Goal: Book appointment/travel/reservation

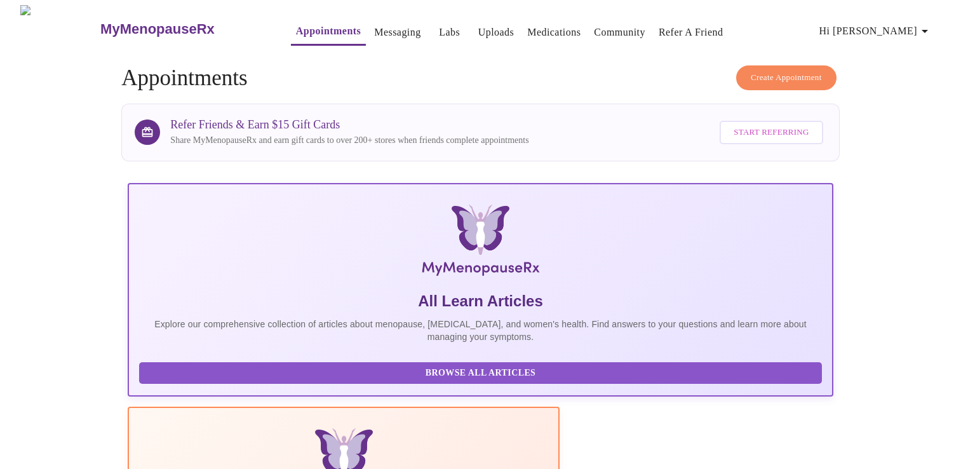
scroll to position [224, 0]
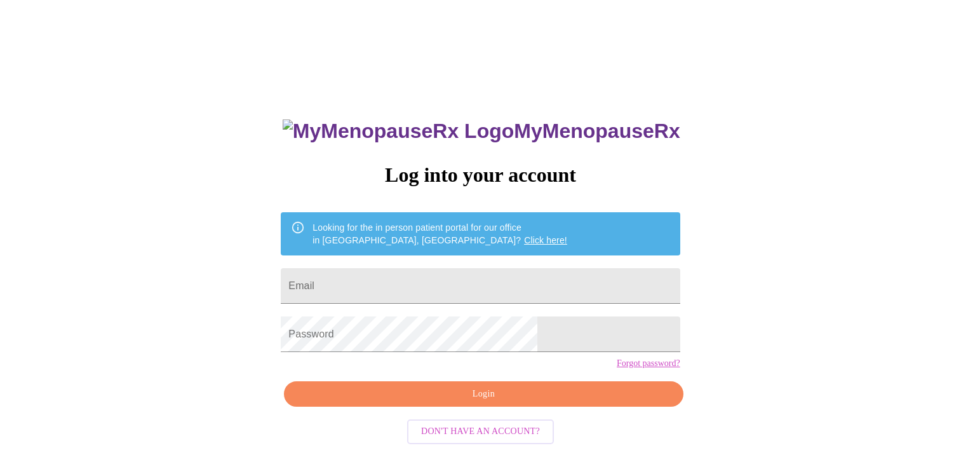
scroll to position [13, 0]
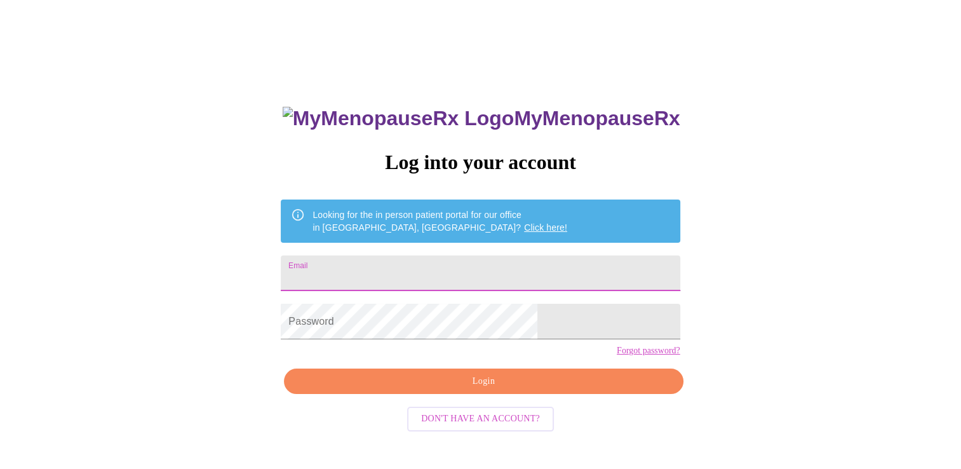
click at [503, 268] on input "Email" at bounding box center [480, 273] width 399 height 36
type input "[EMAIL_ADDRESS][DOMAIN_NAME]"
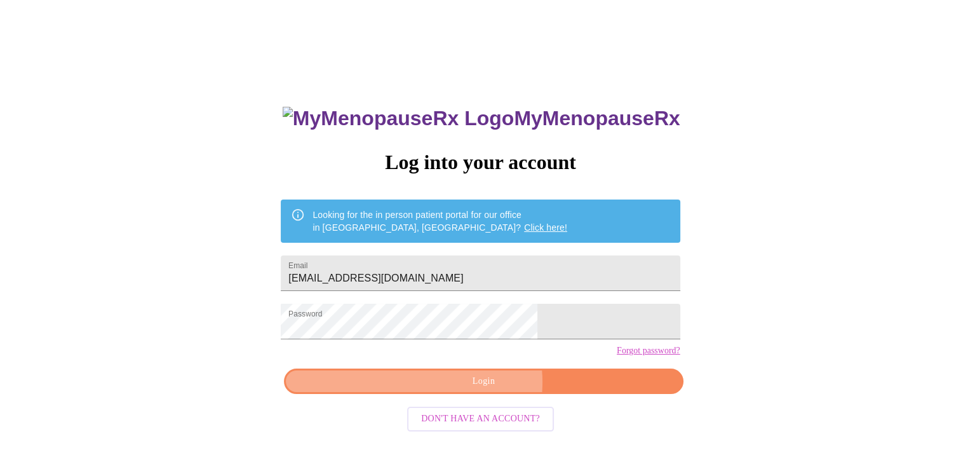
click at [485, 390] on span "Login" at bounding box center [484, 382] width 370 height 16
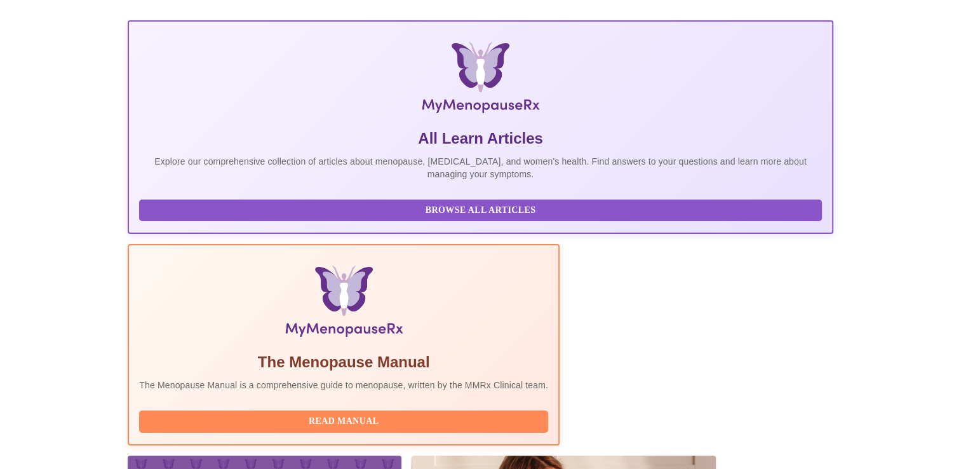
scroll to position [224, 0]
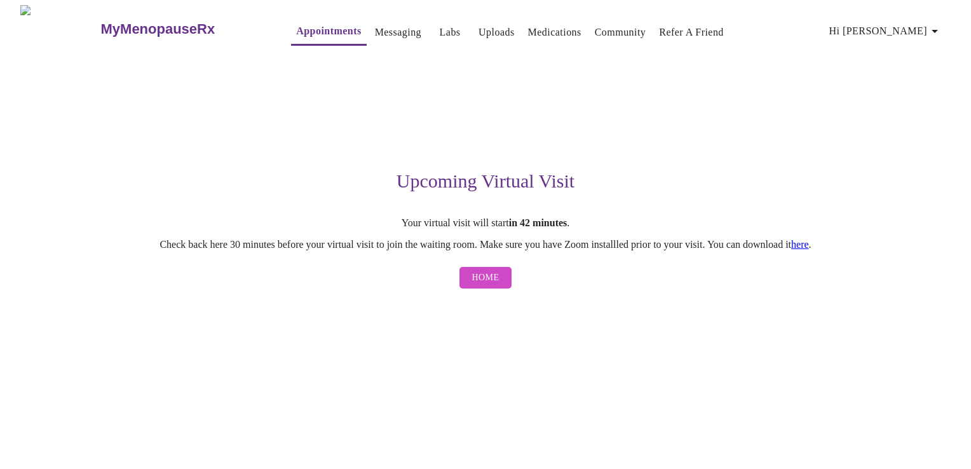
click at [809, 246] on link "here" at bounding box center [800, 244] width 18 height 11
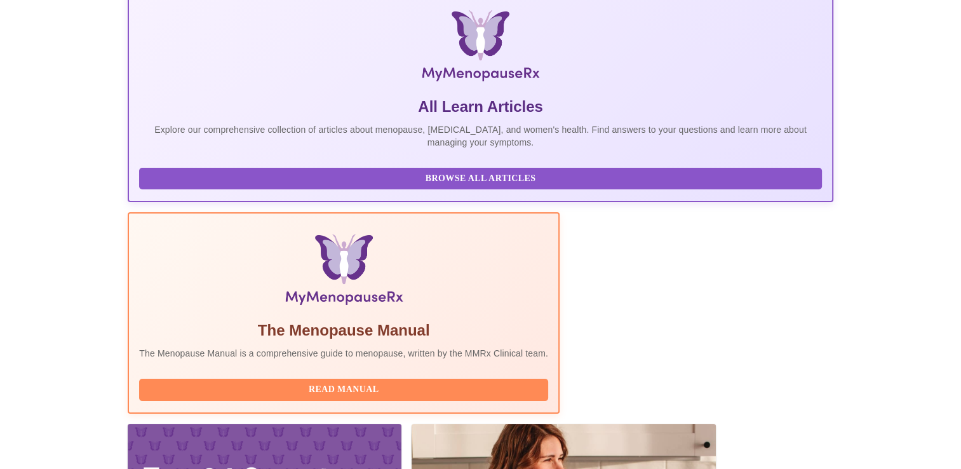
scroll to position [224, 0]
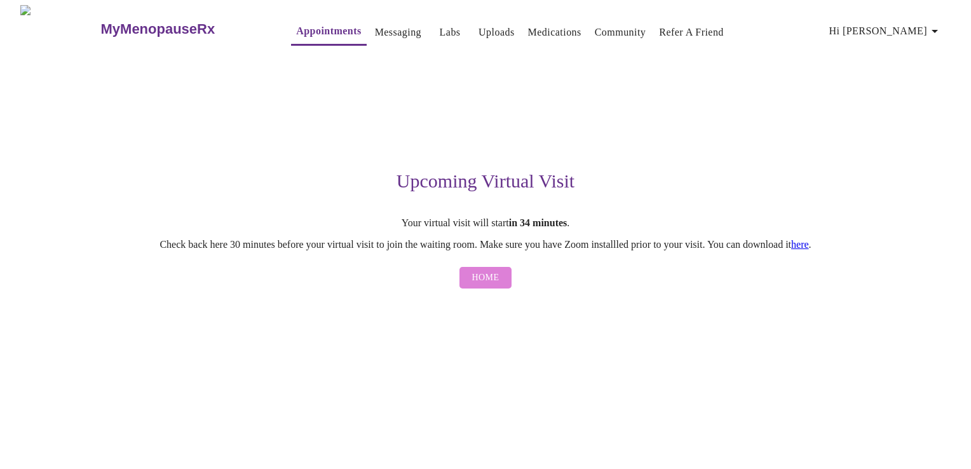
click at [477, 277] on span "Home" at bounding box center [485, 278] width 27 height 16
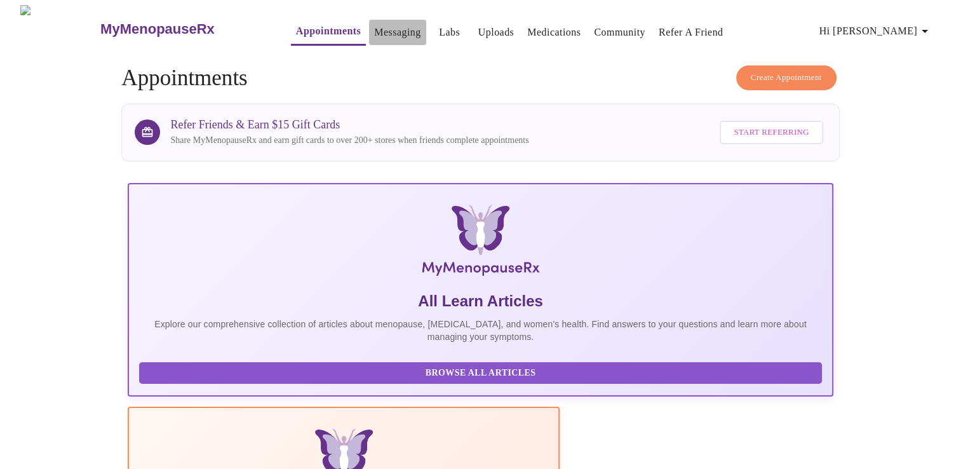
click at [377, 27] on link "Messaging" at bounding box center [397, 33] width 46 height 18
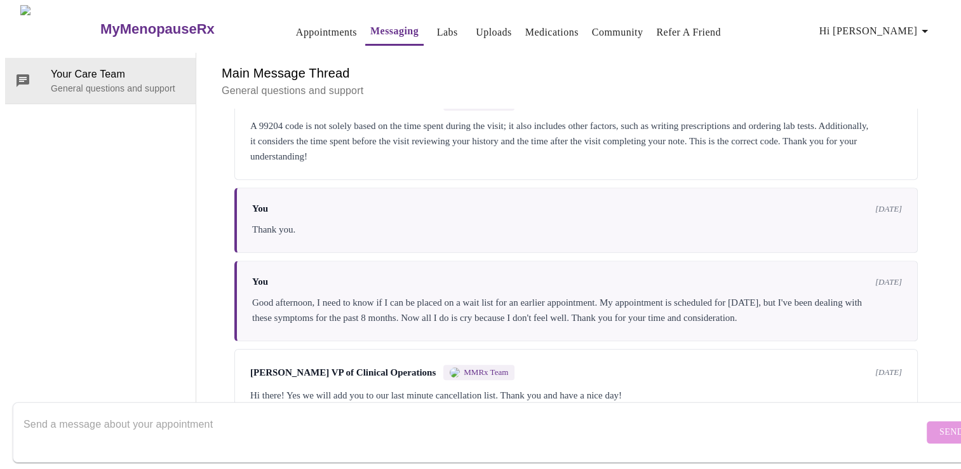
scroll to position [1036, 0]
click at [498, 421] on textarea "Send a message about your appointment" at bounding box center [474, 432] width 900 height 41
type textarea "I don't see the option to start my appointment. Can you help?"
click at [940, 424] on span "Send" at bounding box center [952, 432] width 24 height 16
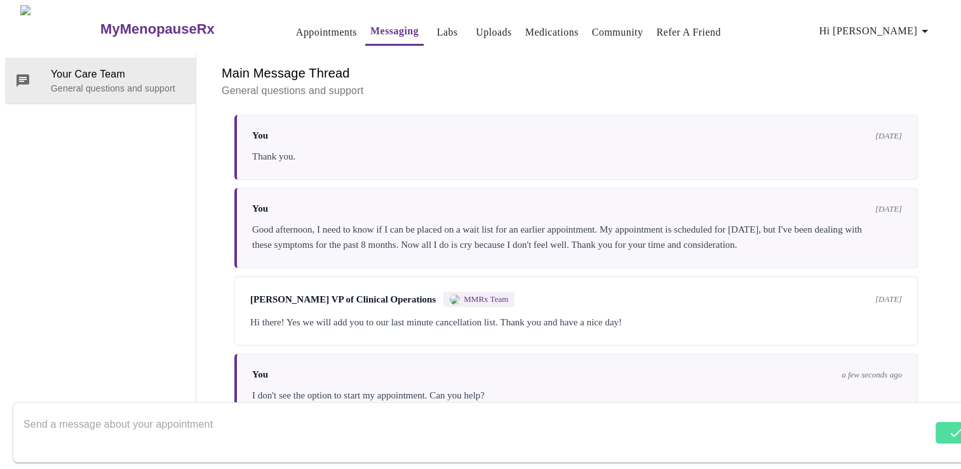
scroll to position [1113, 0]
click at [250, 416] on textarea "Send a message about your appointment" at bounding box center [474, 432] width 900 height 41
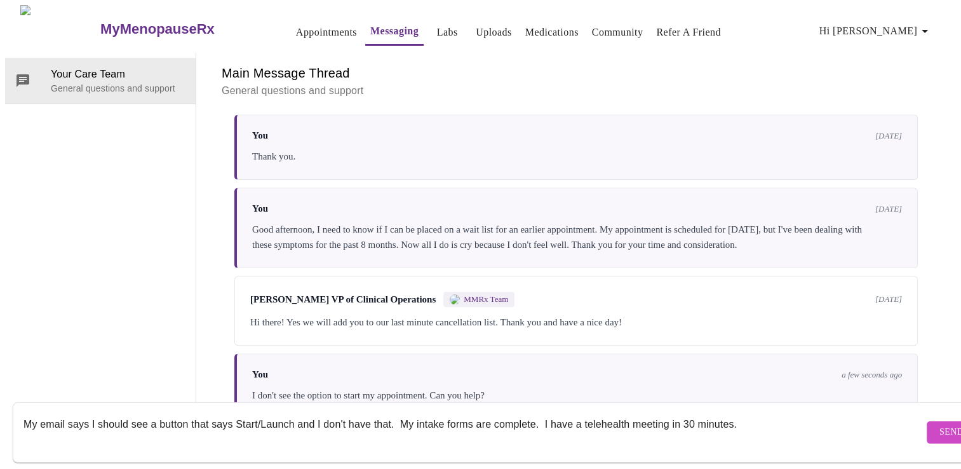
type textarea "My email says I should see a button that says Start/Launch and I don't have tha…"
click at [940, 426] on span "Send" at bounding box center [952, 432] width 24 height 16
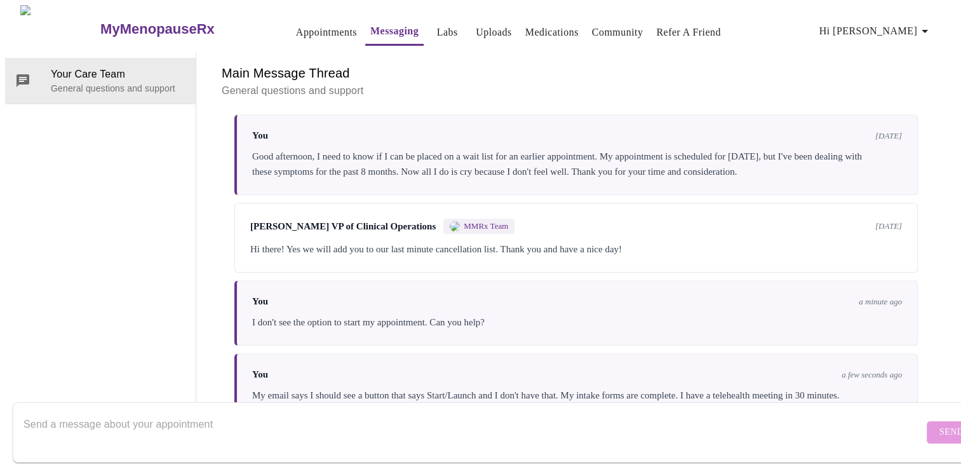
scroll to position [0, 0]
click at [316, 31] on link "Appointments" at bounding box center [326, 33] width 61 height 18
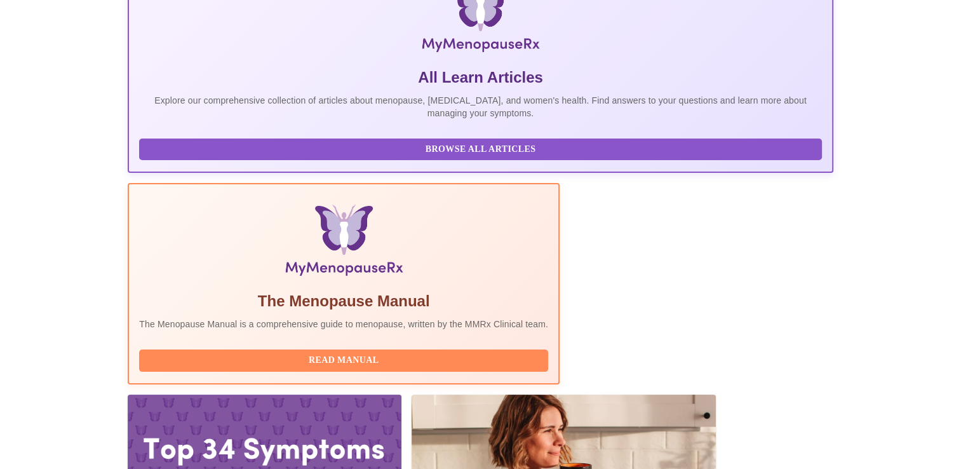
scroll to position [224, 0]
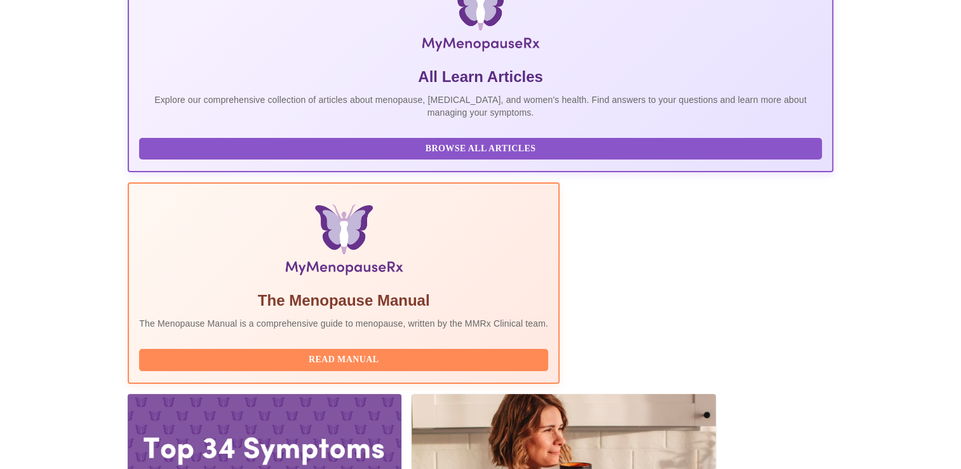
drag, startPoint x: 513, startPoint y: 316, endPoint x: 536, endPoint y: 388, distance: 74.8
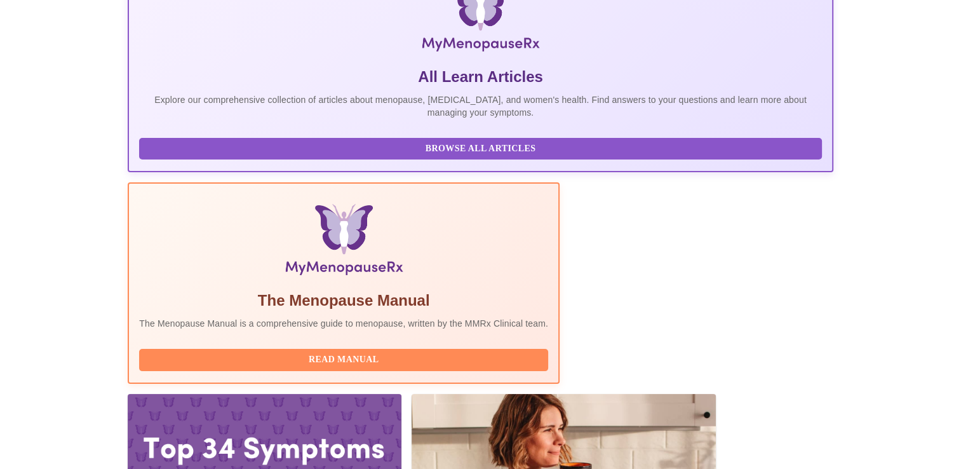
drag, startPoint x: 510, startPoint y: 322, endPoint x: 493, endPoint y: 205, distance: 117.5
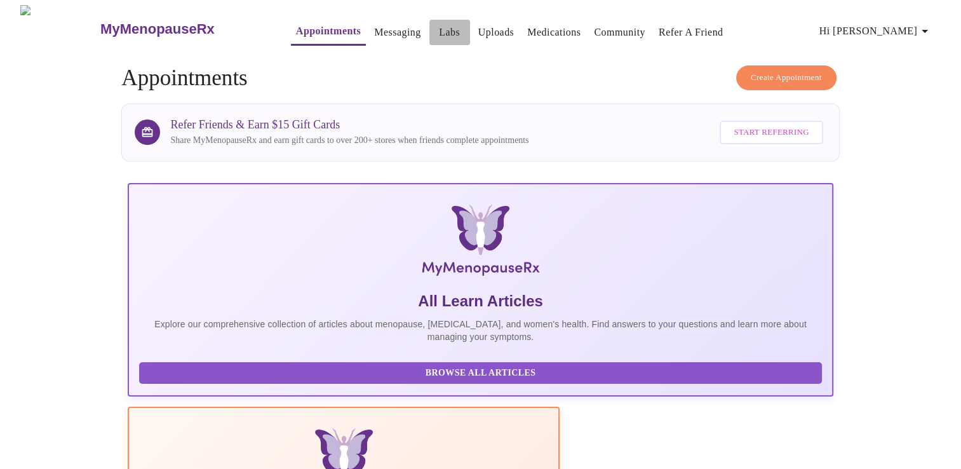
click at [439, 34] on link "Labs" at bounding box center [449, 33] width 21 height 18
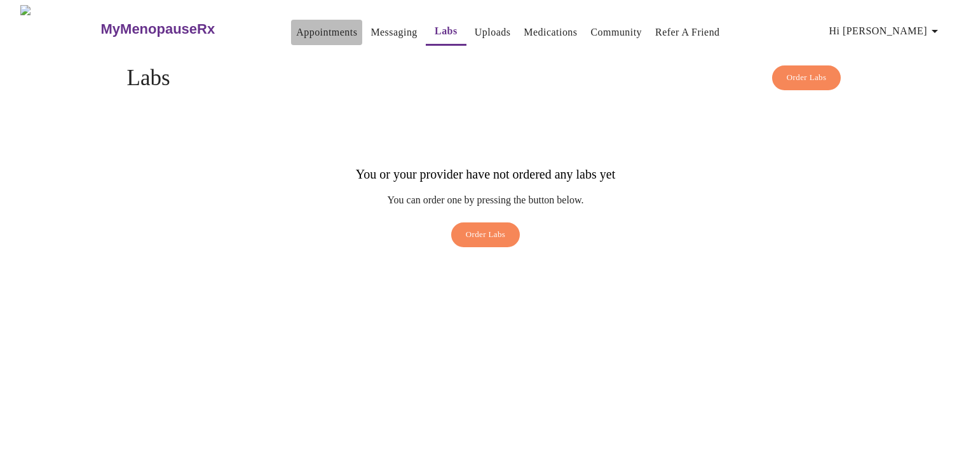
click at [319, 24] on link "Appointments" at bounding box center [326, 33] width 61 height 18
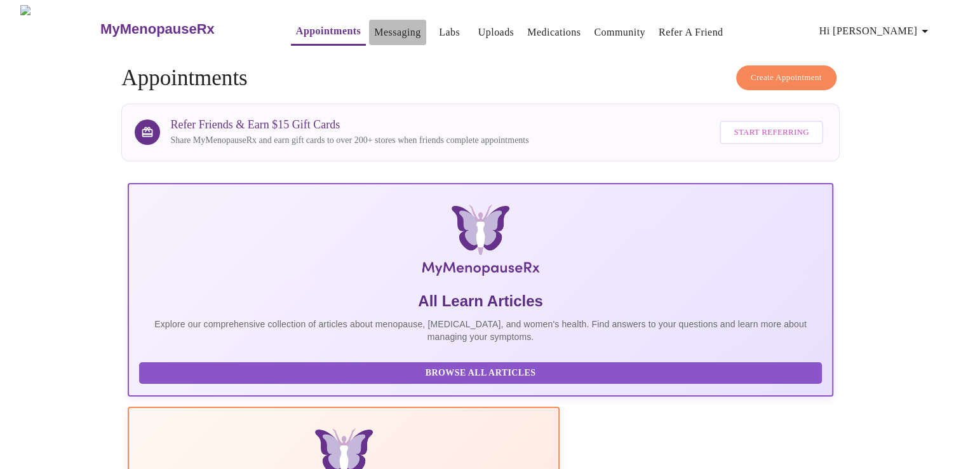
click at [381, 24] on link "Messaging" at bounding box center [397, 33] width 46 height 18
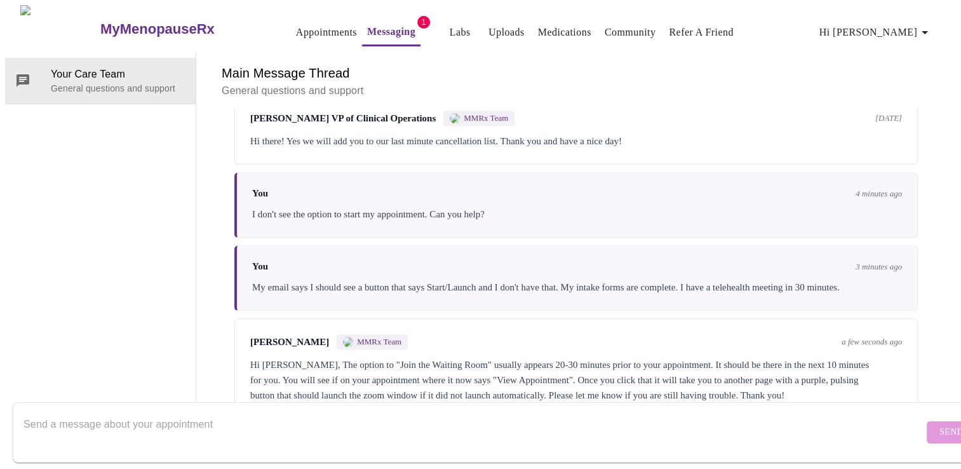
click at [306, 27] on link "Appointments" at bounding box center [326, 33] width 61 height 18
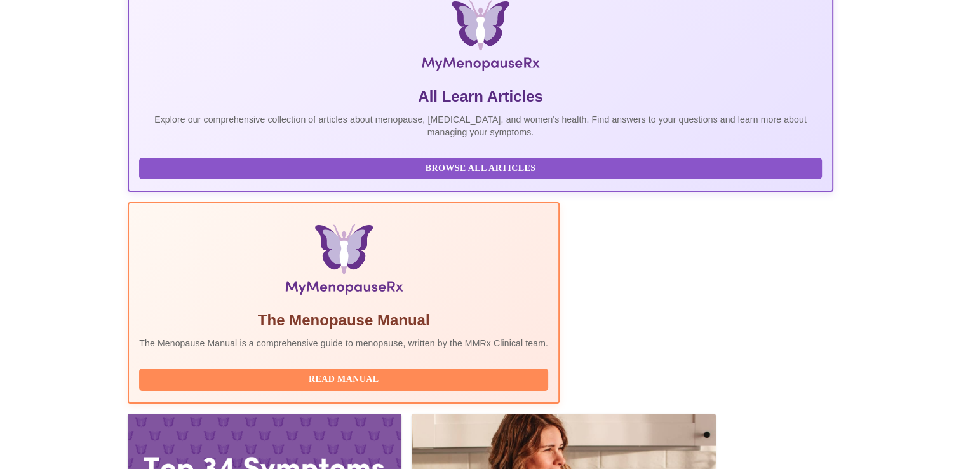
scroll to position [224, 0]
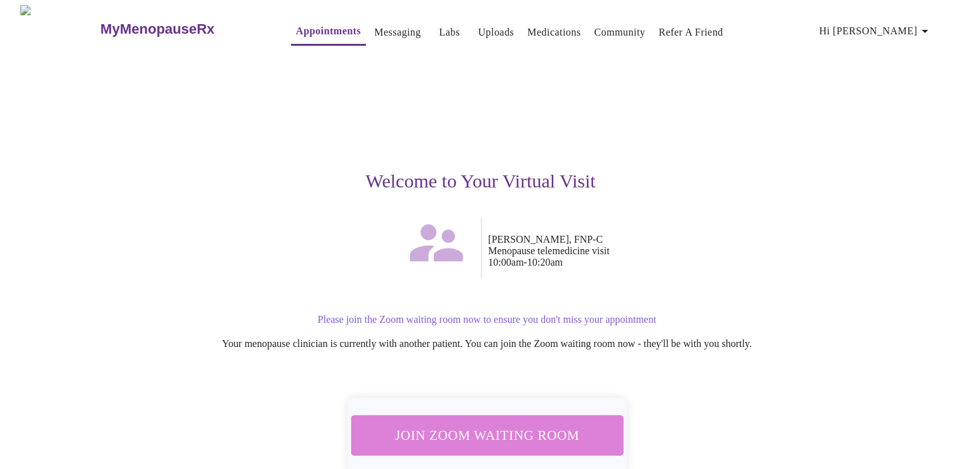
click at [534, 414] on button "Join Zoom Waiting Room" at bounding box center [487, 434] width 276 height 41
